Goal: Information Seeking & Learning: Find contact information

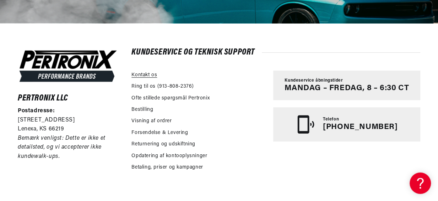
scroll to position [0, 374]
click at [149, 75] on link "Kontakt os" at bounding box center [145, 75] width 26 height 8
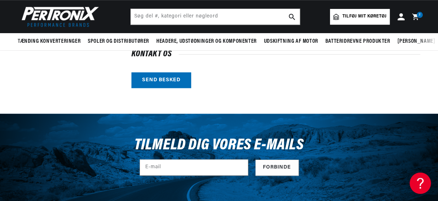
scroll to position [226, 0]
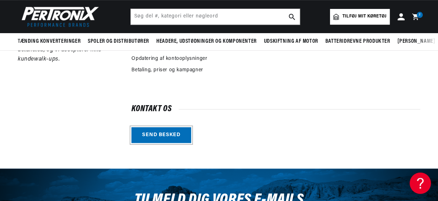
click at [169, 133] on link "Send besked" at bounding box center [162, 135] width 60 height 16
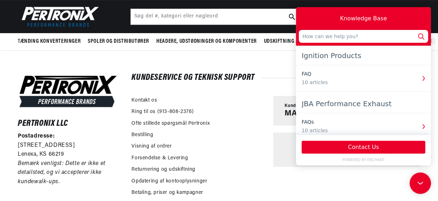
scroll to position [97, 0]
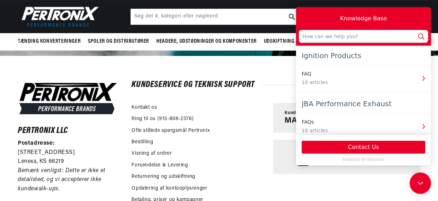
click at [257, 115] on div "Ring til os (913-808-2376)" at bounding box center [199, 119] width 135 height 11
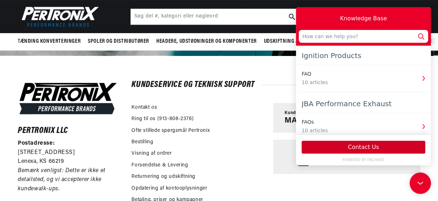
click at [360, 149] on button "Contact Us" at bounding box center [364, 146] width 124 height 13
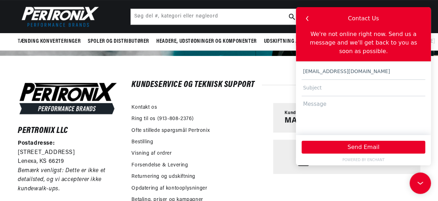
scroll to position [0, 0]
click at [266, 119] on div "Ring til os (913-808-2376)" at bounding box center [199, 119] width 135 height 11
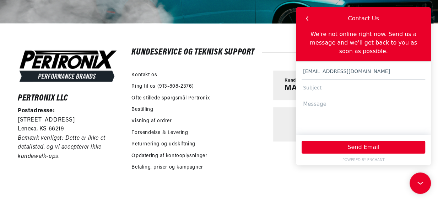
scroll to position [0, 374]
click at [420, 181] on icon at bounding box center [419, 181] width 11 height 53
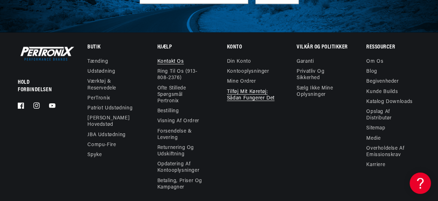
scroll to position [0, 748]
click at [241, 62] on link "Din konto" at bounding box center [239, 62] width 24 height 8
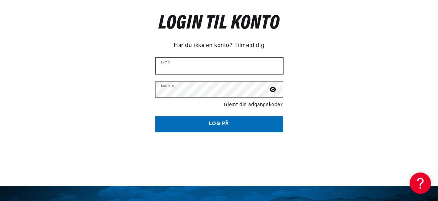
type input "anders.brun63@gmail.com"
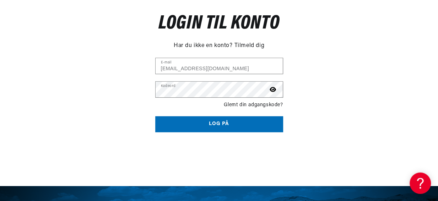
click at [228, 122] on button "Log på" at bounding box center [219, 124] width 128 height 16
click at [226, 121] on button "Log på" at bounding box center [219, 124] width 128 height 16
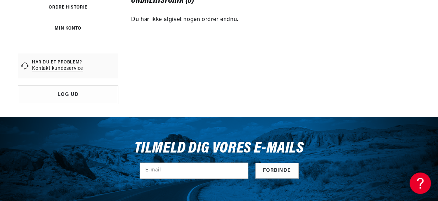
scroll to position [0, 374]
click at [61, 68] on link "Kontakt kundeservice" at bounding box center [57, 68] width 51 height 7
click at [68, 69] on link "Kontakt kundeservice" at bounding box center [57, 68] width 51 height 7
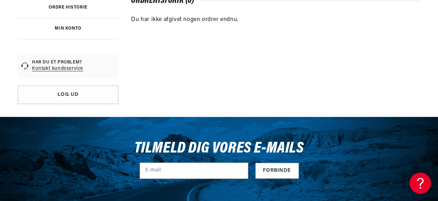
click at [62, 68] on link "Kontakt kundeservice" at bounding box center [57, 68] width 51 height 7
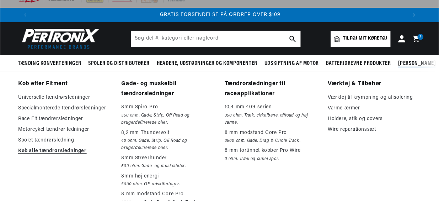
scroll to position [0, 0]
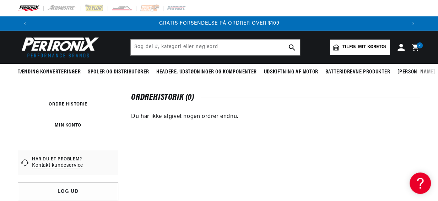
click at [419, 46] on span "2" at bounding box center [420, 45] width 2 height 6
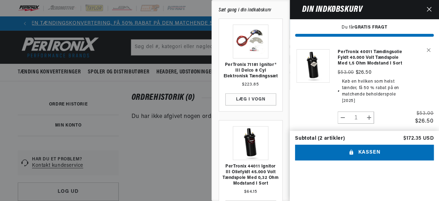
click at [204, 132] on div at bounding box center [219, 100] width 439 height 201
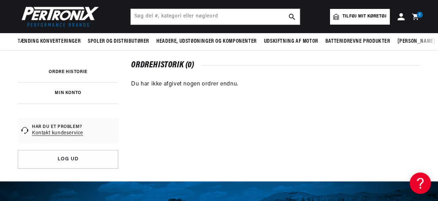
scroll to position [32, 0]
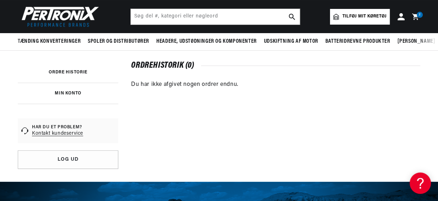
click at [73, 92] on link "MIN KONTO" at bounding box center [68, 93] width 26 height 4
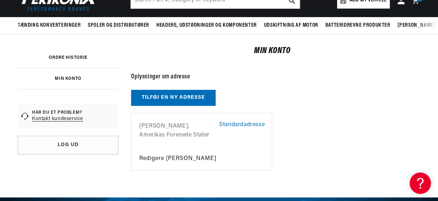
scroll to position [32, 0]
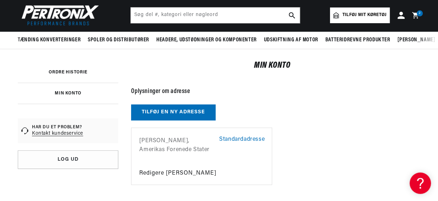
click at [62, 134] on link "Kontakt kundeservice" at bounding box center [57, 133] width 51 height 7
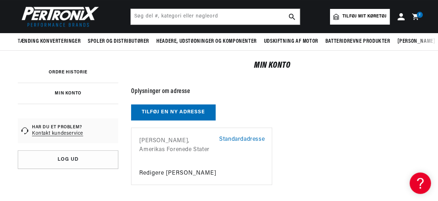
click at [60, 134] on link "Kontakt kundeservice" at bounding box center [57, 133] width 51 height 7
click at [66, 134] on link "Kontakt kundeservice" at bounding box center [57, 133] width 51 height 7
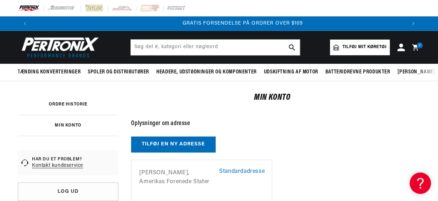
scroll to position [0, 748]
click at [402, 48] on icon at bounding box center [401, 46] width 7 height 7
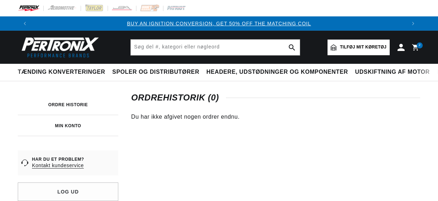
click at [60, 162] on link "Kontakt kundeservice" at bounding box center [58, 165] width 52 height 7
